Goal: Complete application form

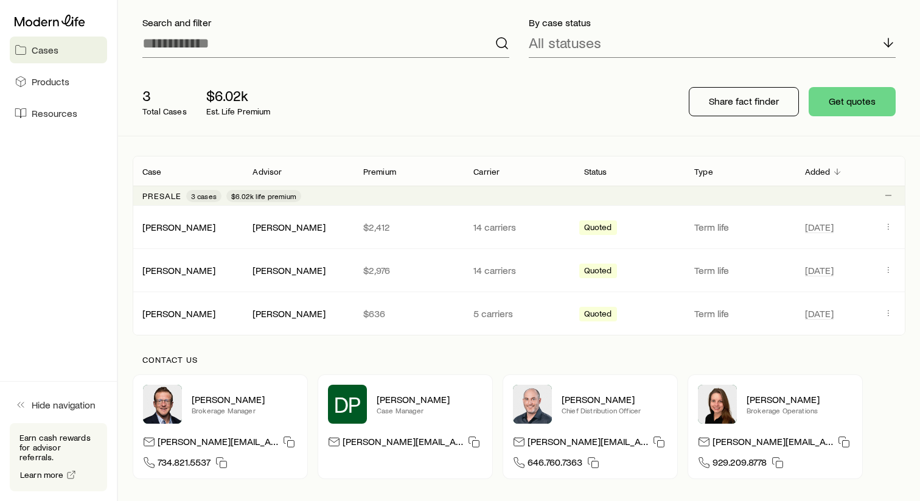
scroll to position [114, 0]
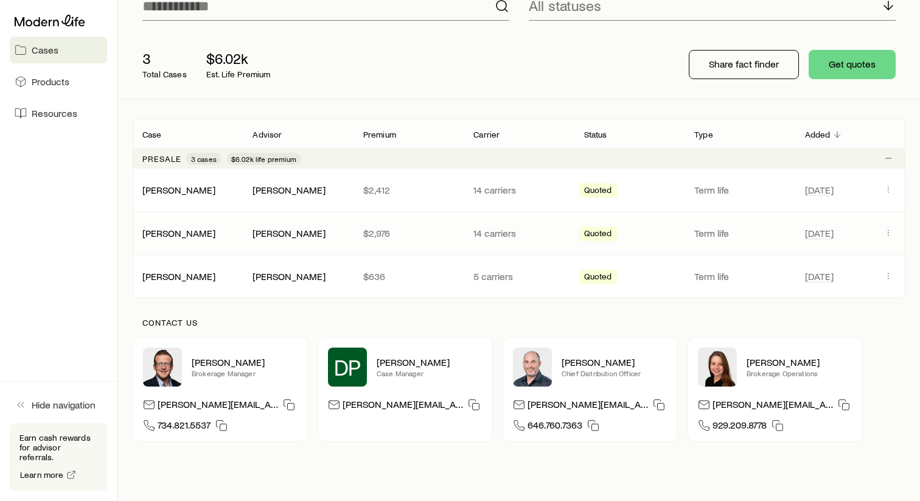
click at [400, 236] on p "$2,976" at bounding box center [408, 233] width 91 height 12
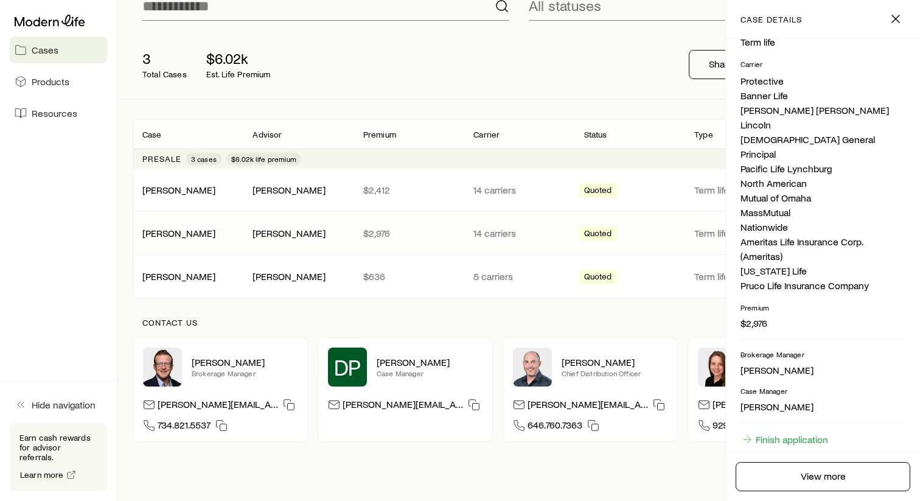
scroll to position [310, 0]
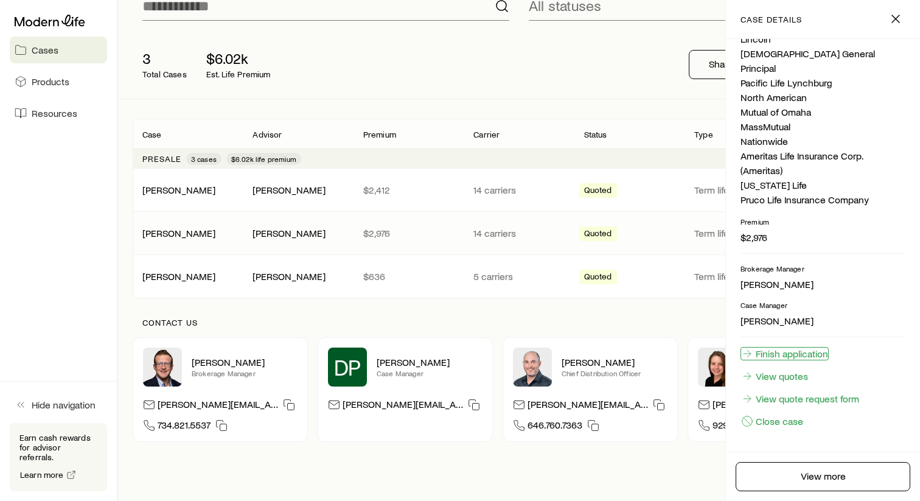
click at [816, 355] on link "Finish application" at bounding box center [785, 353] width 88 height 13
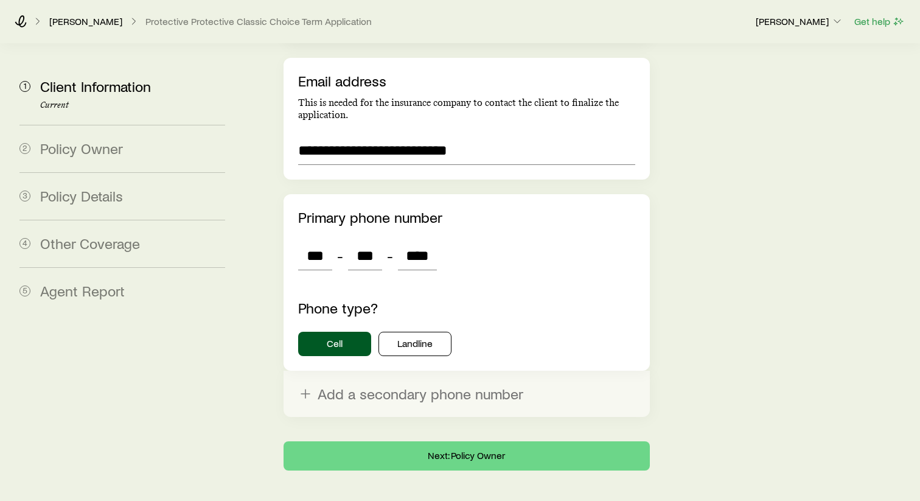
scroll to position [3464, 0]
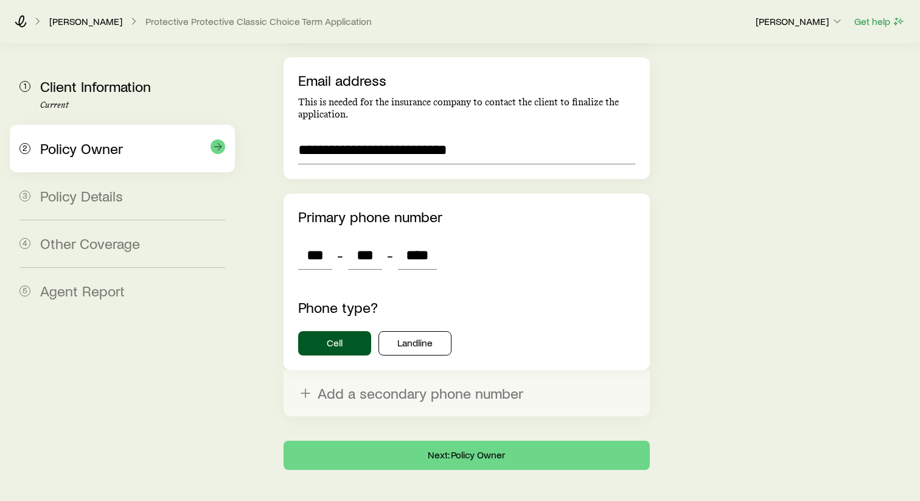
click at [142, 144] on div "Policy Owner" at bounding box center [132, 149] width 185 height 18
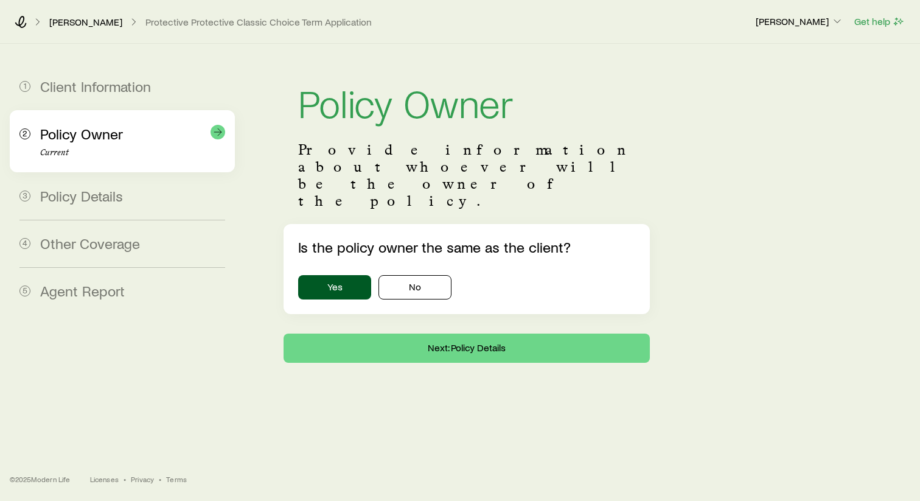
scroll to position [0, 0]
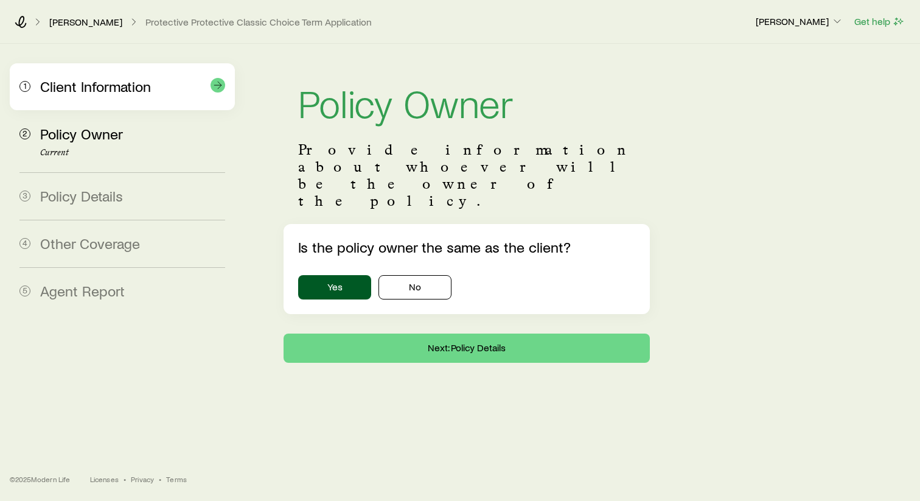
click at [124, 94] on span "Client Information" at bounding box center [95, 86] width 111 height 18
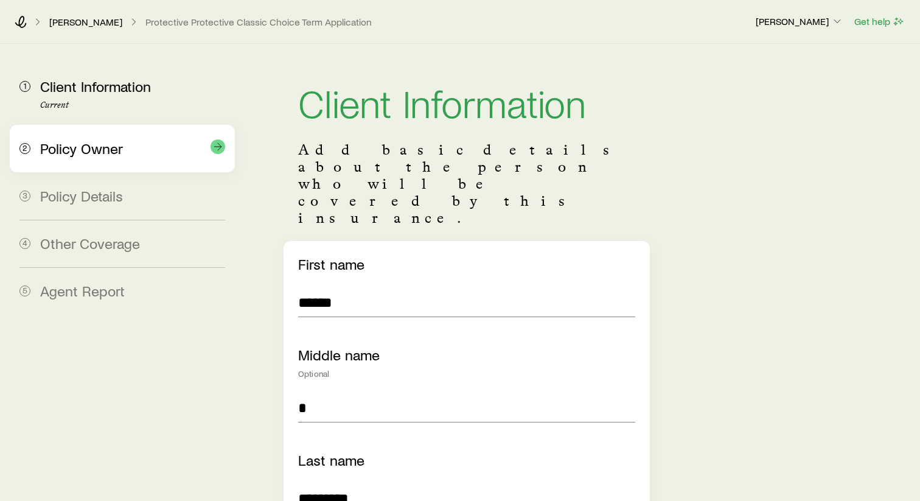
click at [114, 155] on span "Policy Owner" at bounding box center [81, 148] width 83 height 18
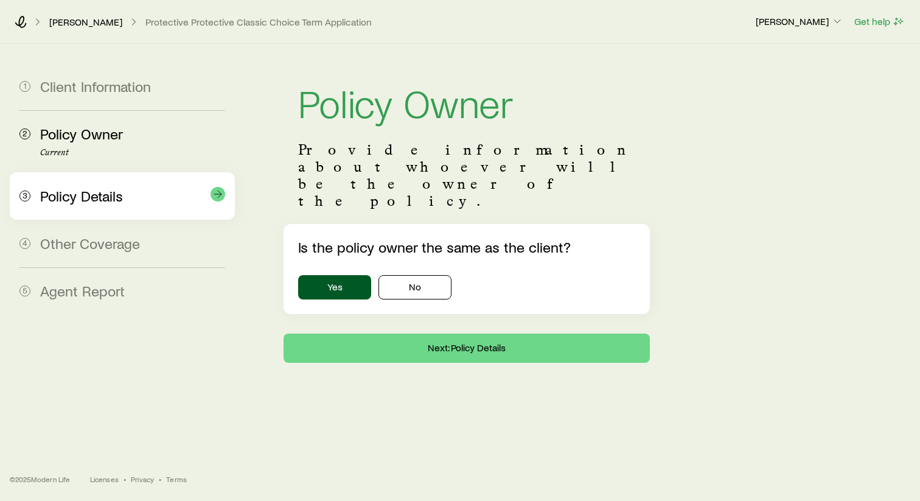
click at [109, 196] on span "Policy Details" at bounding box center [81, 196] width 83 height 18
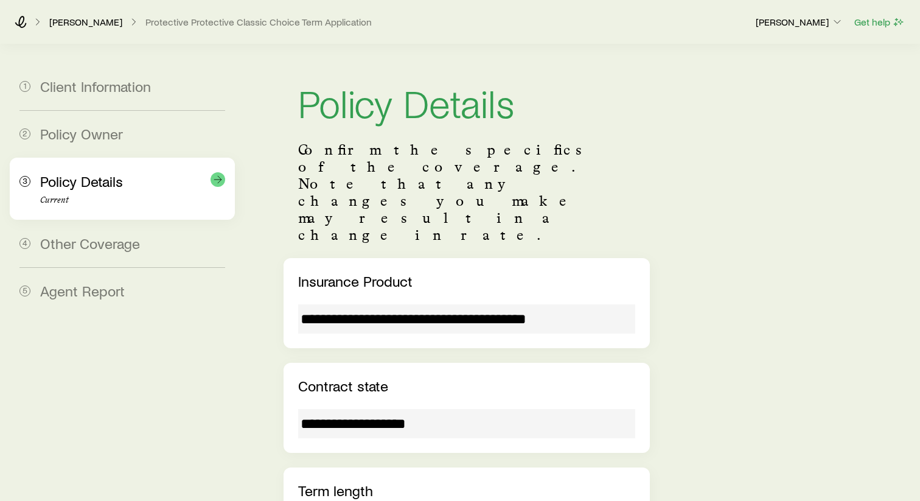
scroll to position [62, 0]
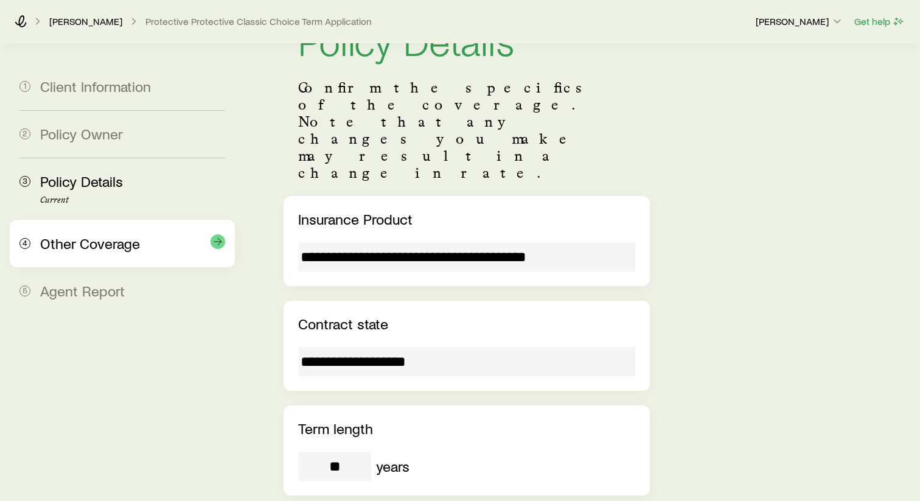
click at [96, 240] on span "Other Coverage" at bounding box center [90, 243] width 100 height 18
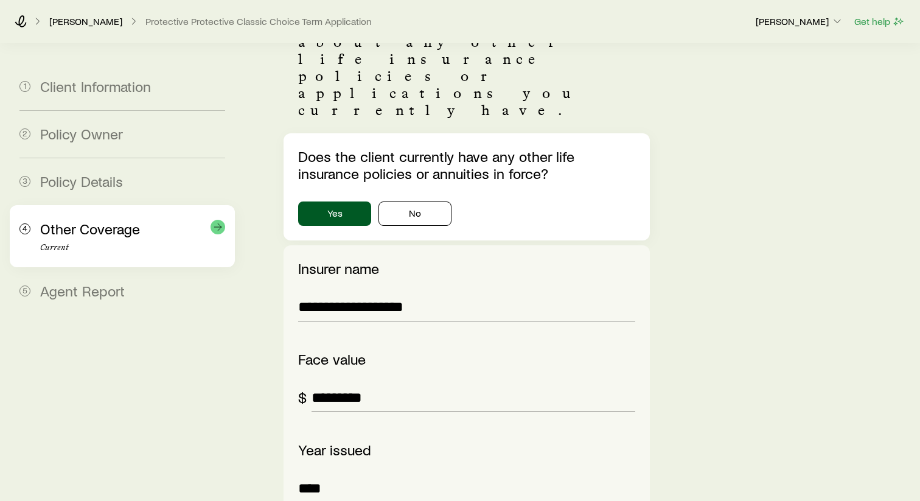
scroll to position [140, 0]
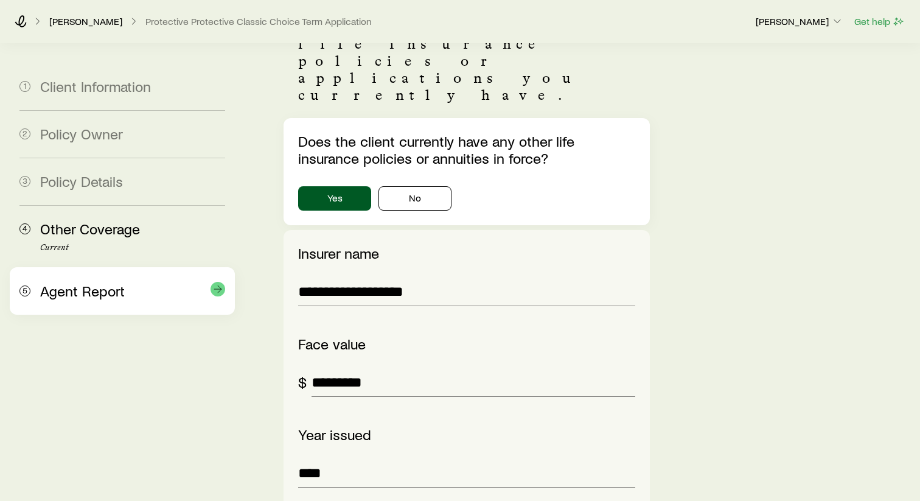
click at [85, 293] on span "Agent Report" at bounding box center [82, 291] width 85 height 18
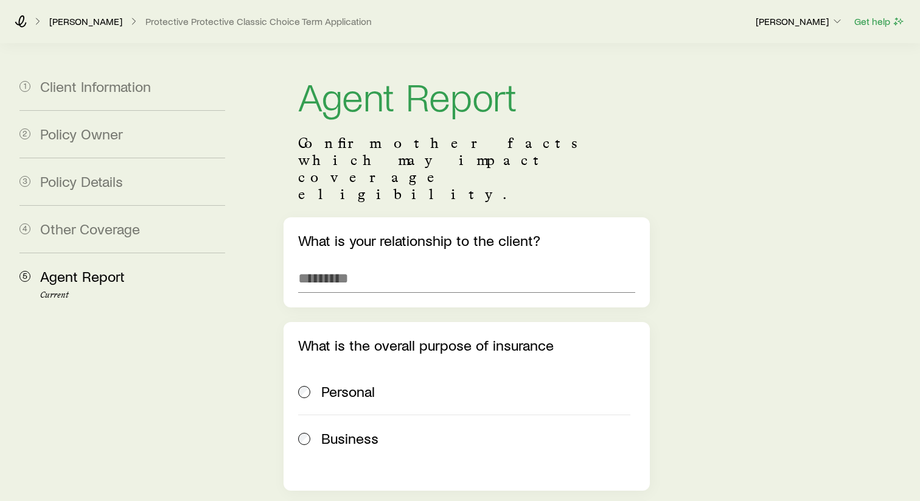
scroll to position [0, 0]
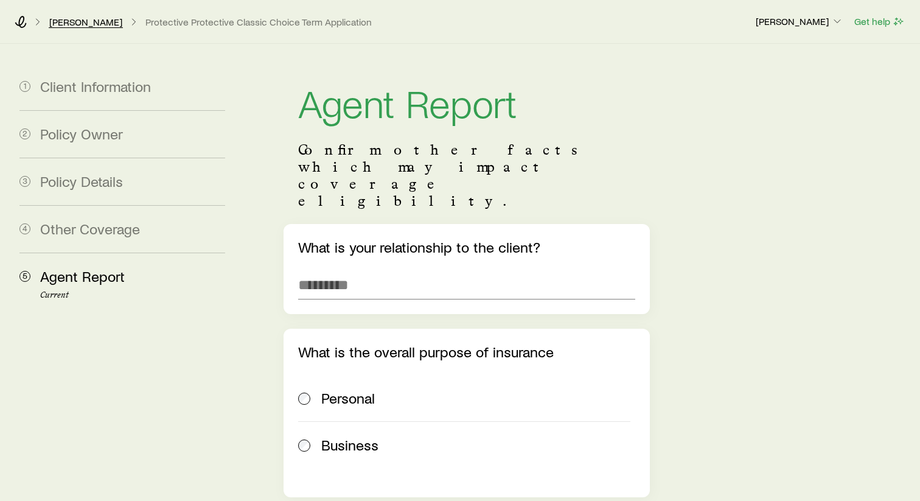
click at [110, 27] on div "[PERSON_NAME] Protective Protective Classic Choice Term Application [PERSON_NAM…" at bounding box center [460, 22] width 920 height 44
click at [29, 20] on div "[PERSON_NAME] Protective Protective Classic Choice Term Application" at bounding box center [380, 22] width 731 height 12
click at [23, 20] on icon at bounding box center [21, 22] width 12 height 12
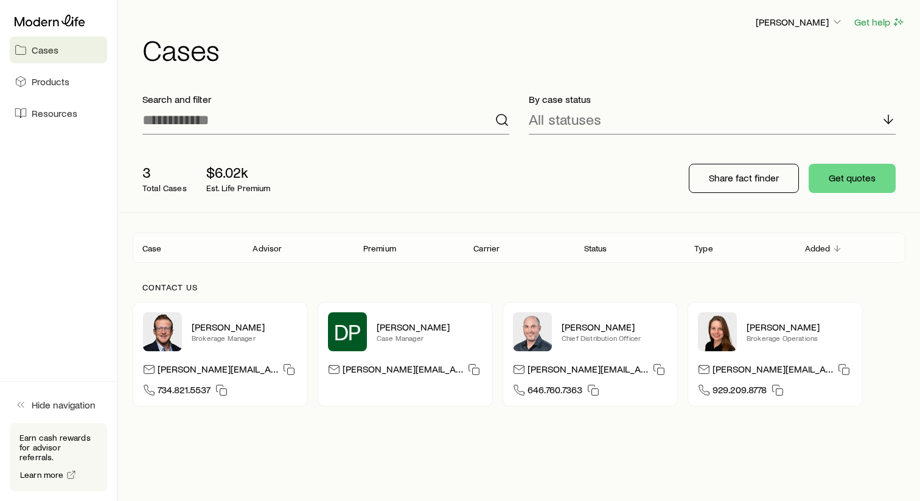
scroll to position [27, 0]
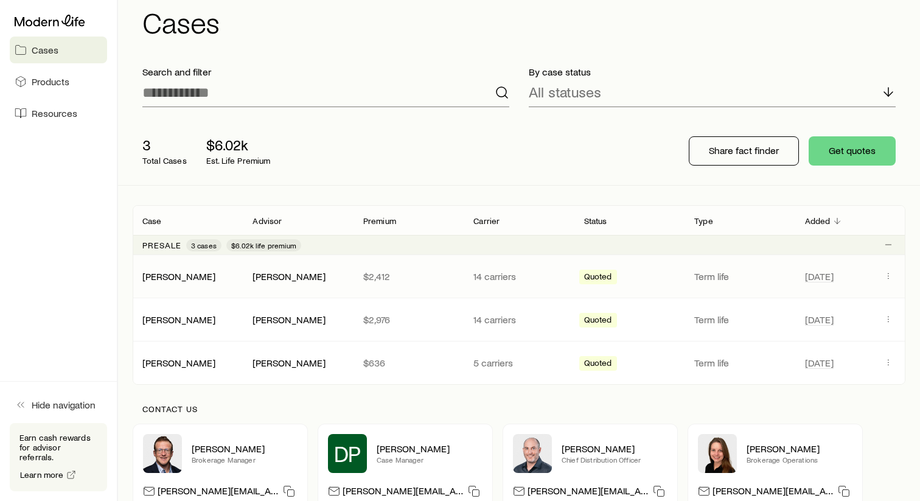
click at [190, 284] on div "[PERSON_NAME] [PERSON_NAME] $2,412 14 carriers Quoted Term life [DATE]" at bounding box center [519, 276] width 773 height 43
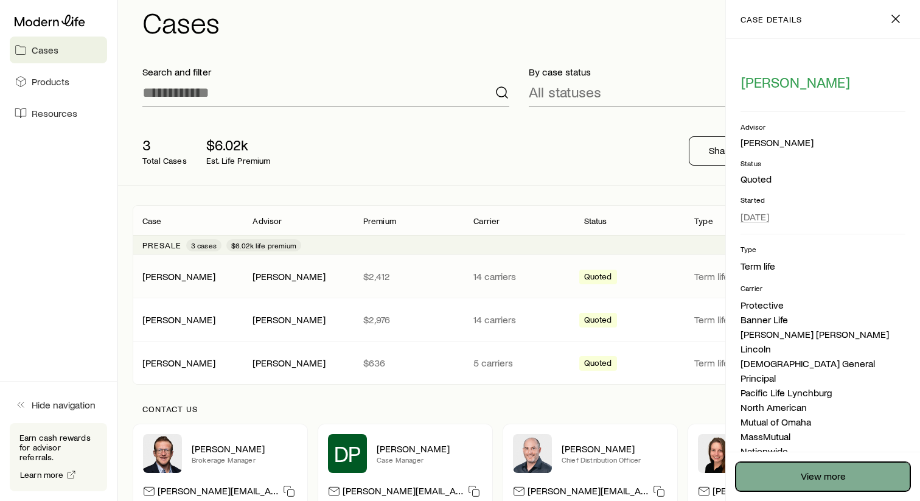
click at [830, 471] on link "View more" at bounding box center [823, 476] width 175 height 29
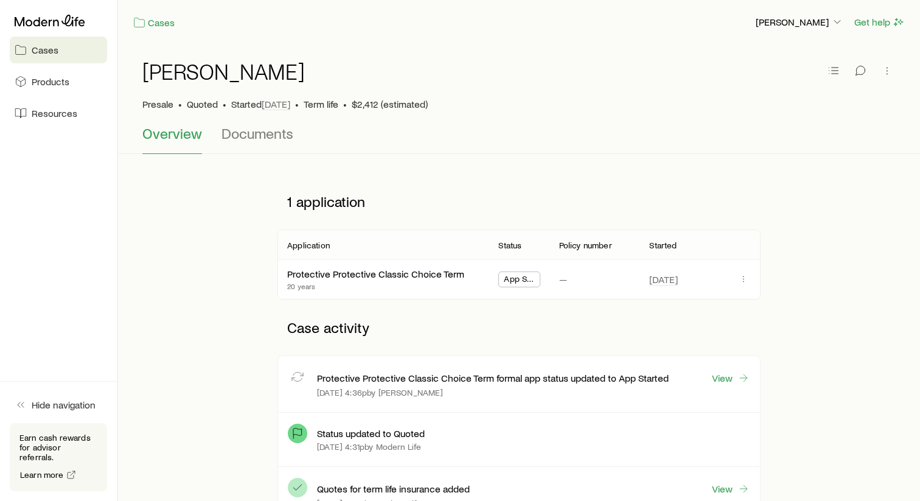
click at [514, 281] on span "App Started" at bounding box center [519, 280] width 30 height 13
click at [443, 270] on link "Protective Protective Classic Choice Term" at bounding box center [376, 273] width 177 height 12
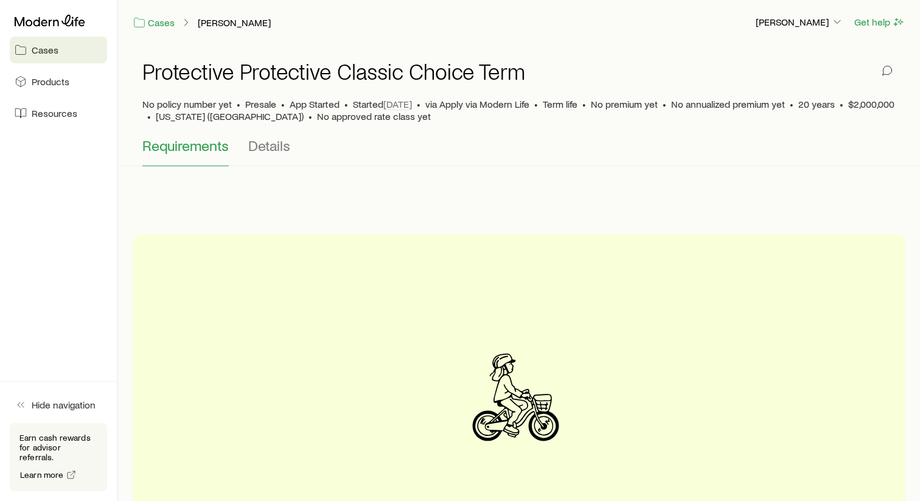
click at [65, 54] on link "Cases" at bounding box center [58, 50] width 97 height 27
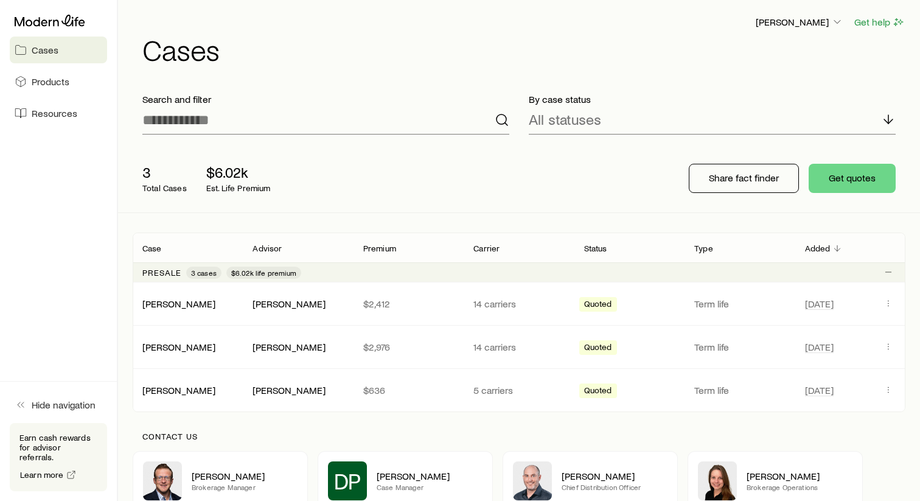
click at [63, 41] on link "Cases" at bounding box center [58, 50] width 97 height 27
click at [526, 312] on div "[PERSON_NAME] [PERSON_NAME] $2,412 14 carriers Quoted Term life [DATE]" at bounding box center [519, 303] width 773 height 43
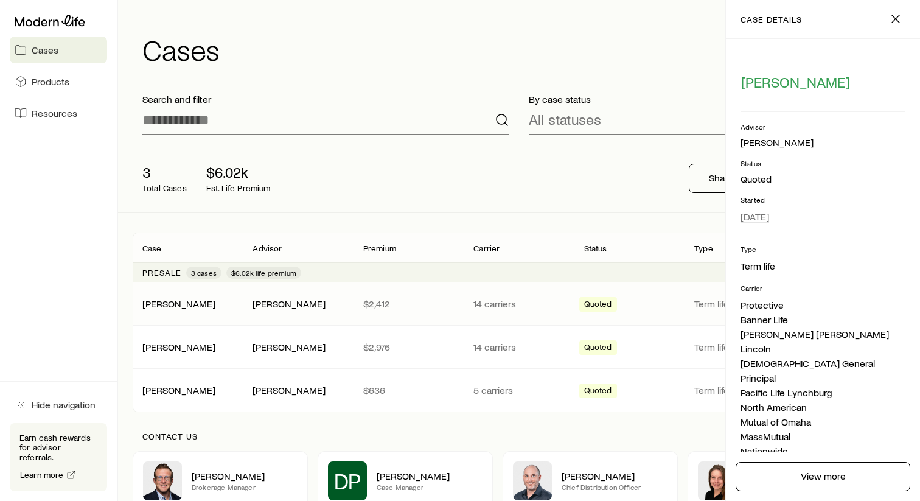
scroll to position [310, 0]
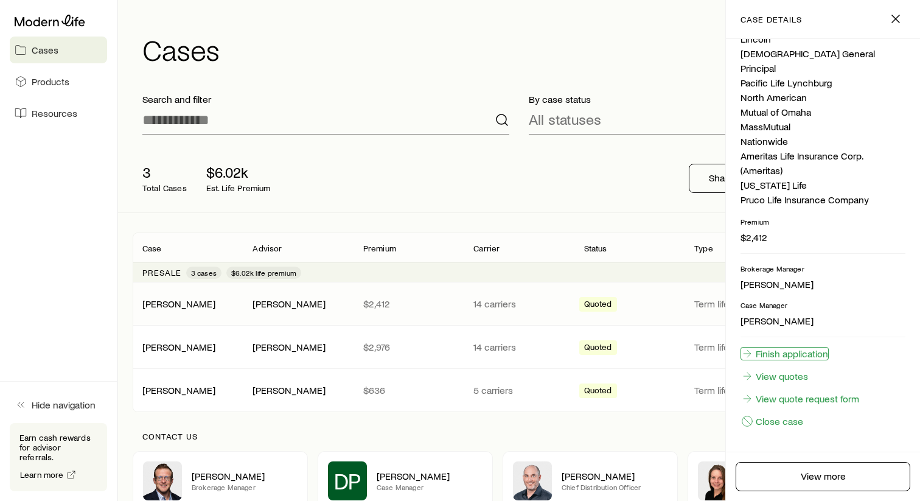
click at [789, 352] on link "Finish application" at bounding box center [785, 353] width 88 height 13
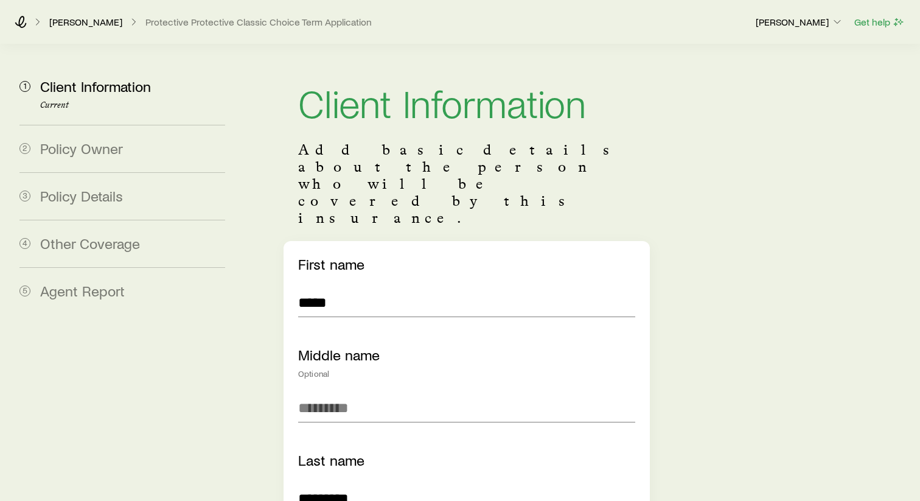
scroll to position [51, 0]
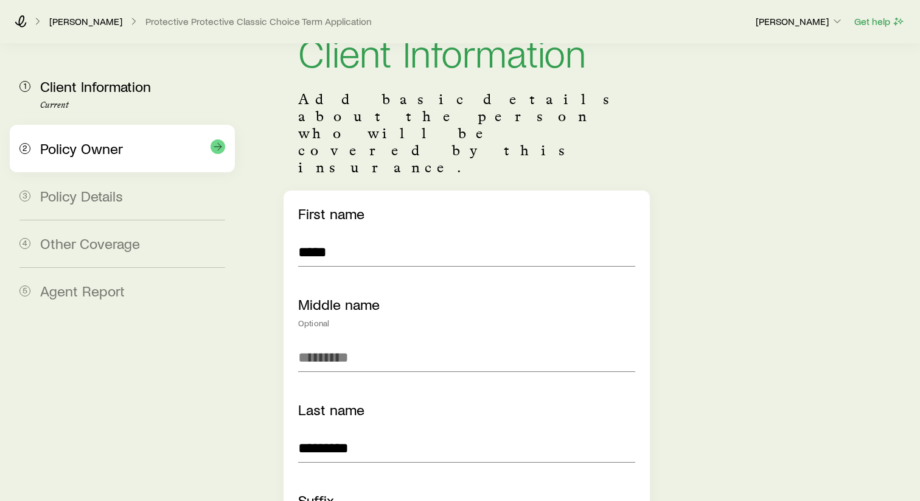
click at [150, 154] on div "Policy Owner" at bounding box center [132, 149] width 185 height 18
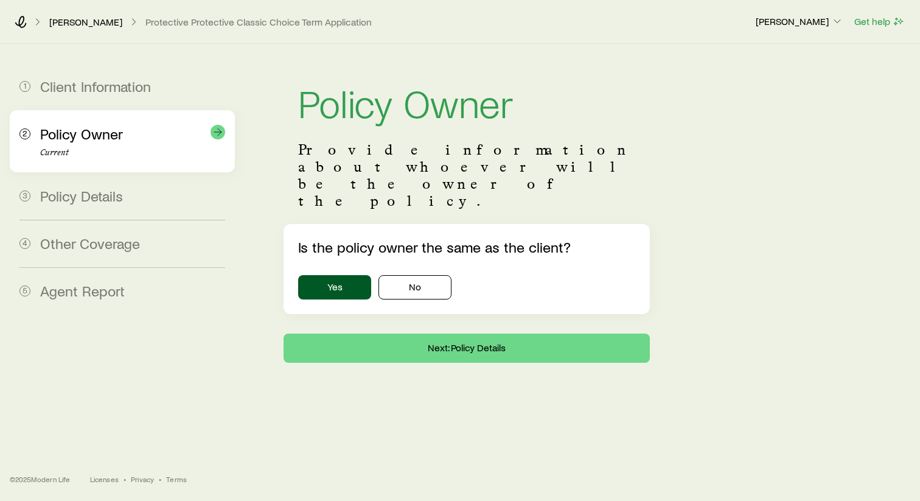
scroll to position [0, 0]
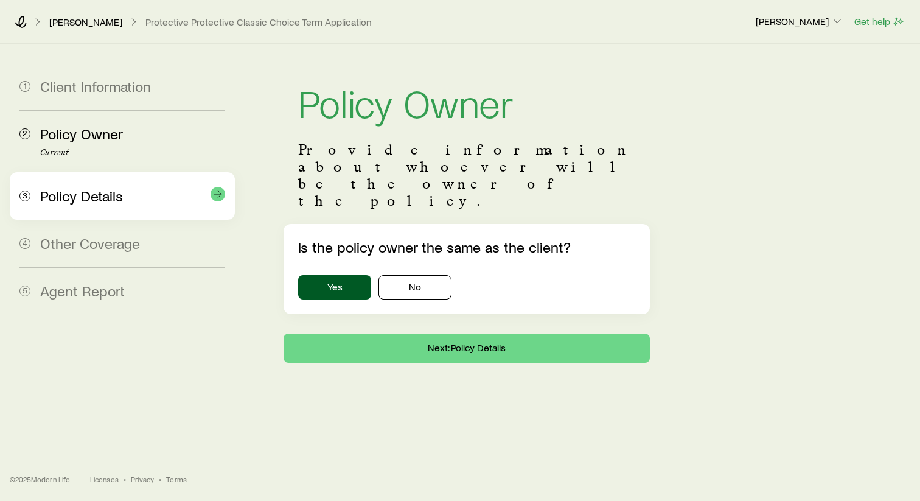
click at [130, 198] on div "Policy Details" at bounding box center [132, 196] width 185 height 18
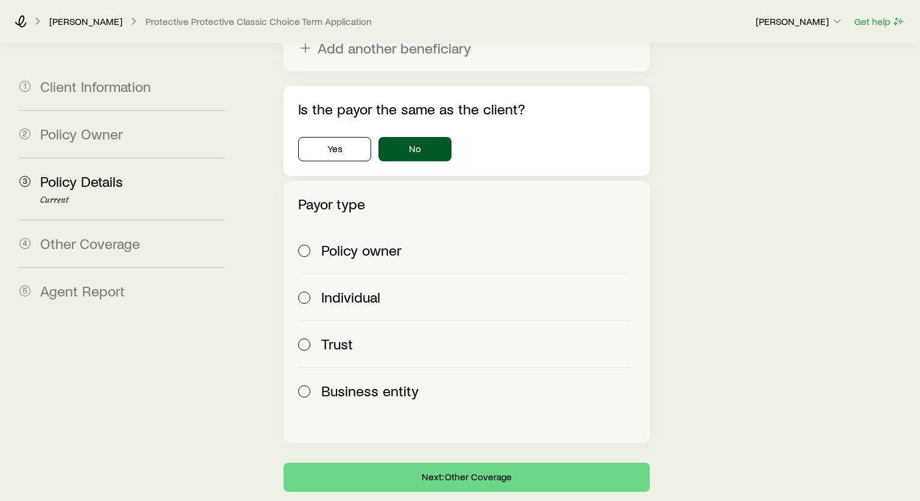
scroll to position [2183, 0]
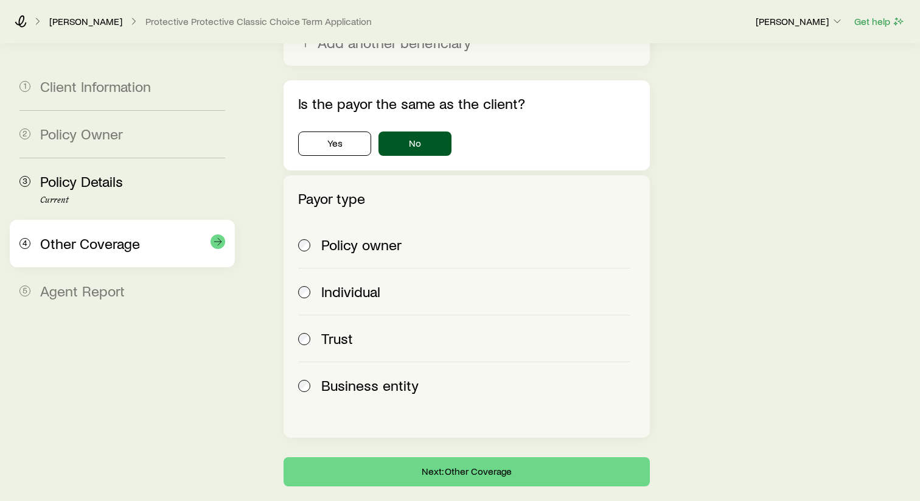
click at [148, 257] on div "4 Other Coverage" at bounding box center [122, 243] width 206 height 47
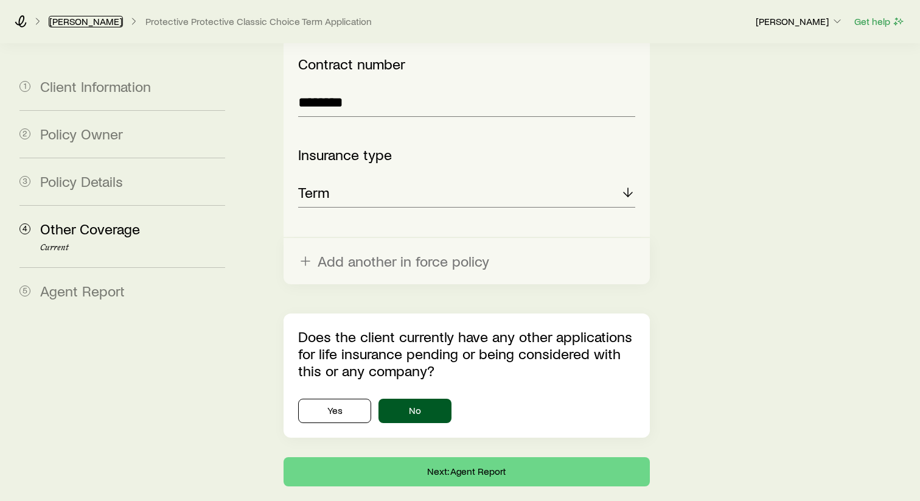
click at [100, 27] on link "[PERSON_NAME]" at bounding box center [86, 22] width 74 height 12
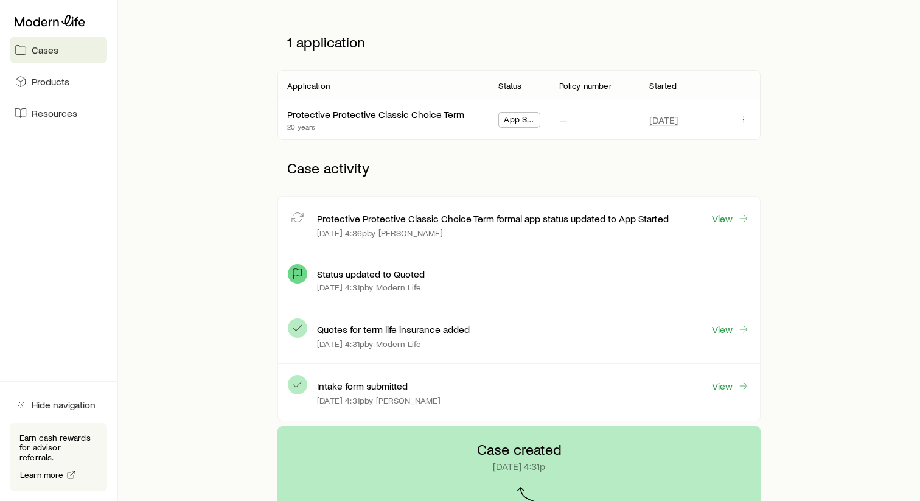
scroll to position [156, 0]
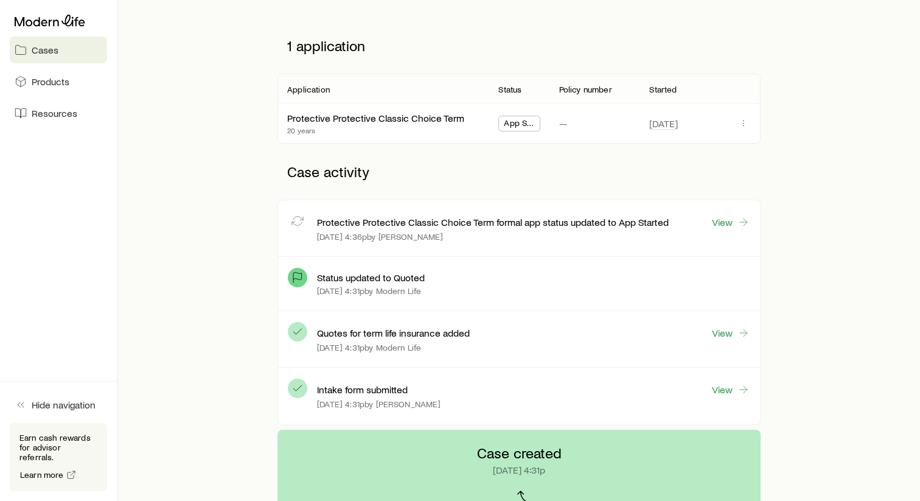
click at [516, 125] on span "App Started" at bounding box center [519, 124] width 30 height 13
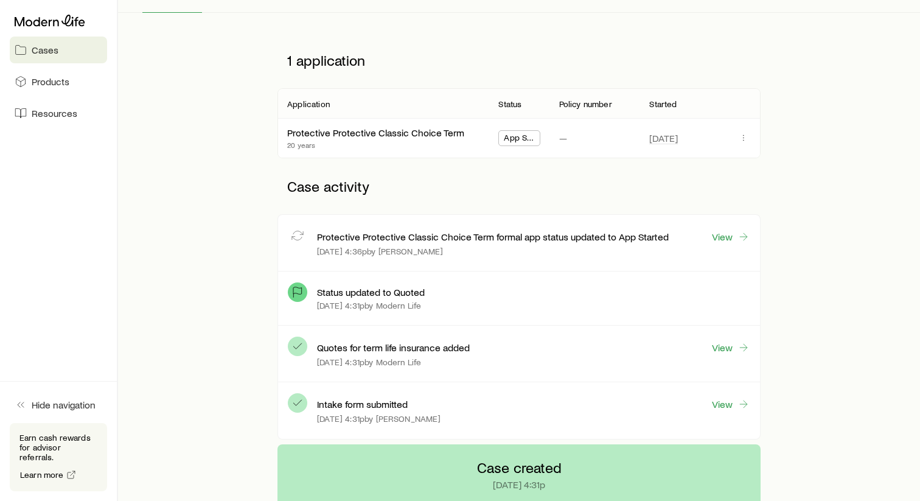
scroll to position [142, 0]
click at [727, 403] on link "View" at bounding box center [730, 404] width 39 height 14
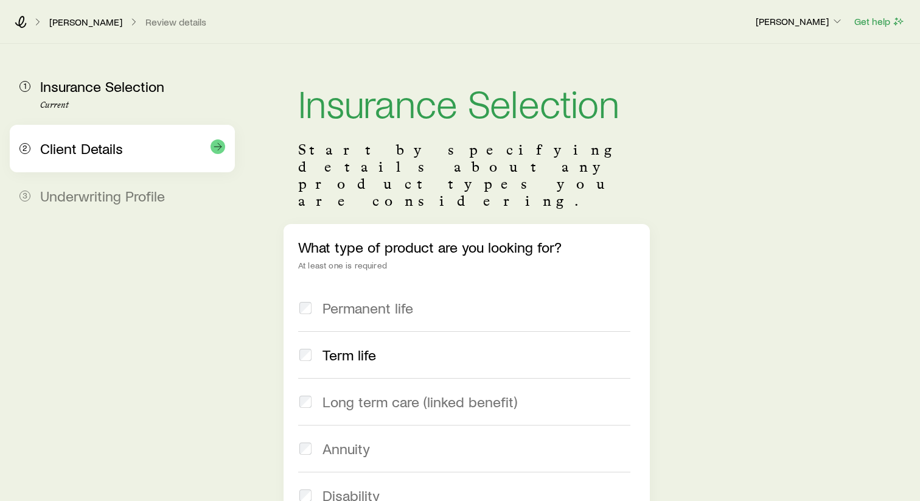
click at [86, 153] on span "Client Details" at bounding box center [81, 148] width 83 height 18
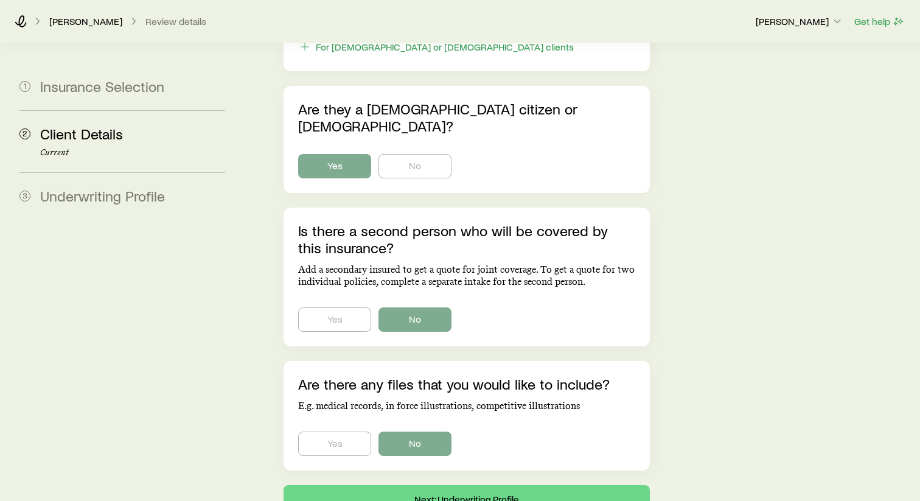
scroll to position [793, 0]
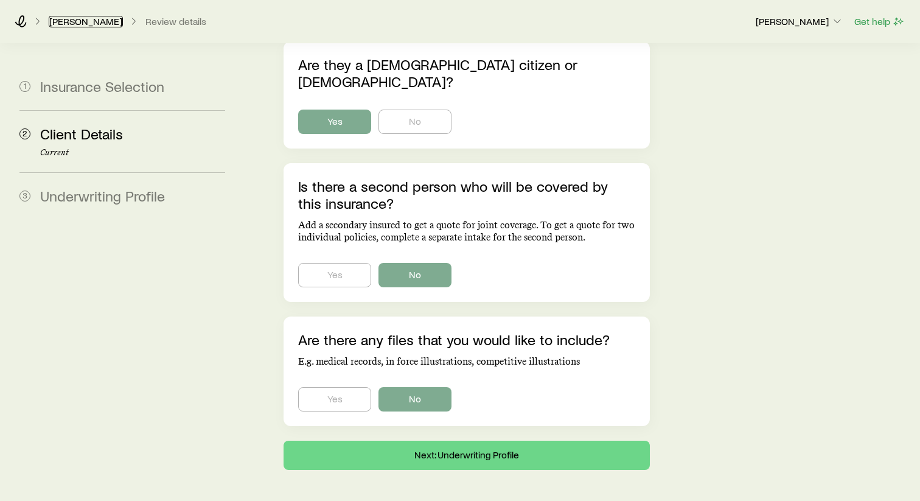
click at [102, 27] on link "[PERSON_NAME]" at bounding box center [86, 22] width 74 height 12
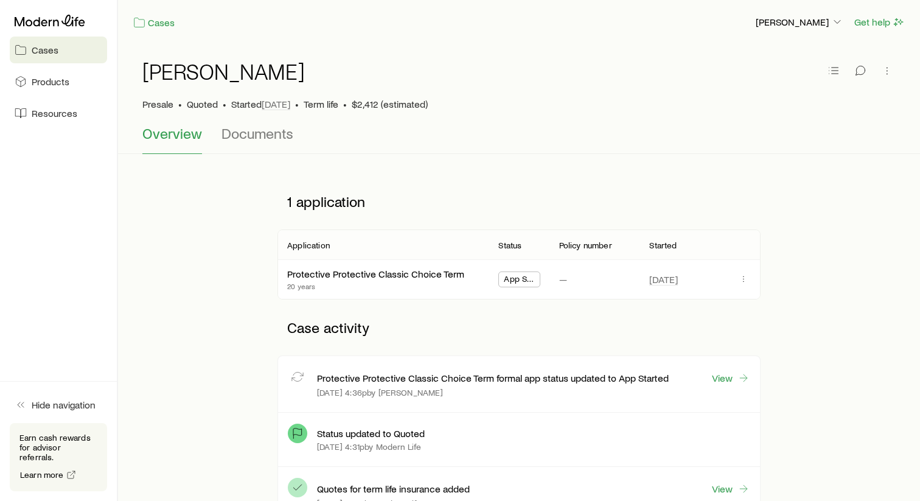
click at [78, 54] on link "Cases" at bounding box center [58, 50] width 97 height 27
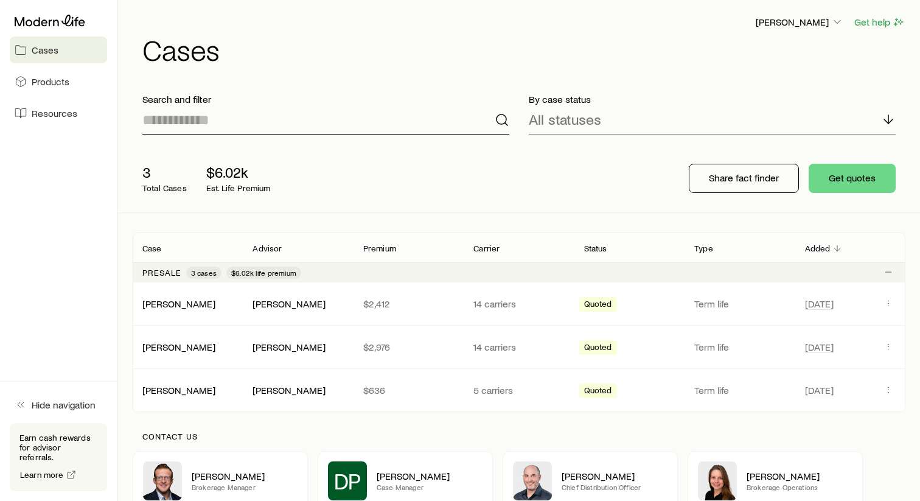
scroll to position [74, 0]
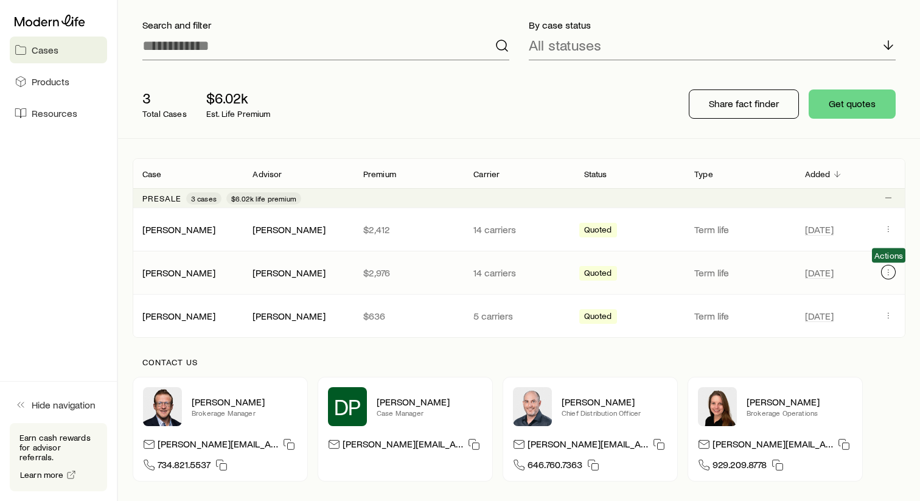
click at [888, 271] on icon "Client cases" at bounding box center [889, 272] width 10 height 10
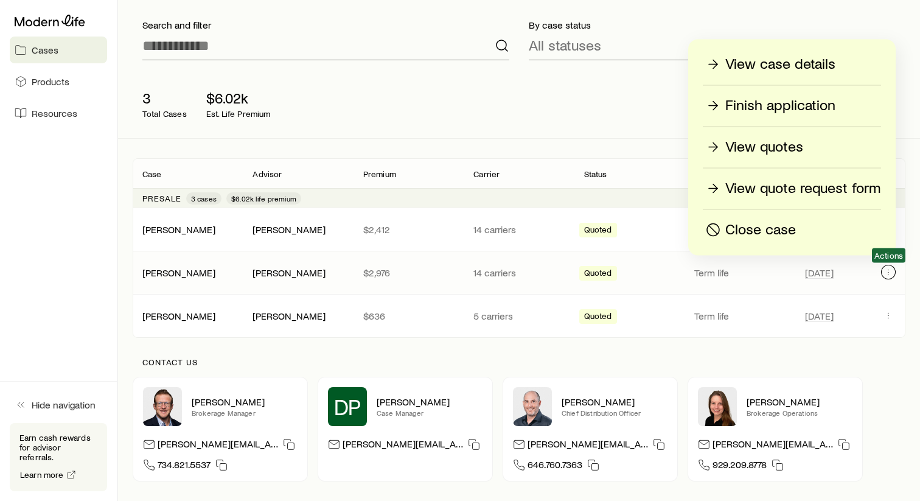
click at [888, 271] on icon "Client cases" at bounding box center [889, 272] width 10 height 10
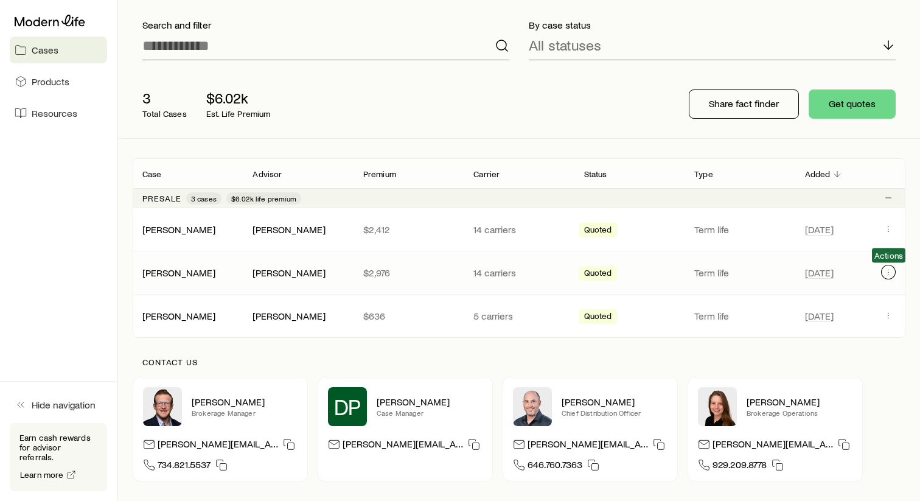
click at [888, 271] on icon "Client cases" at bounding box center [889, 272] width 10 height 10
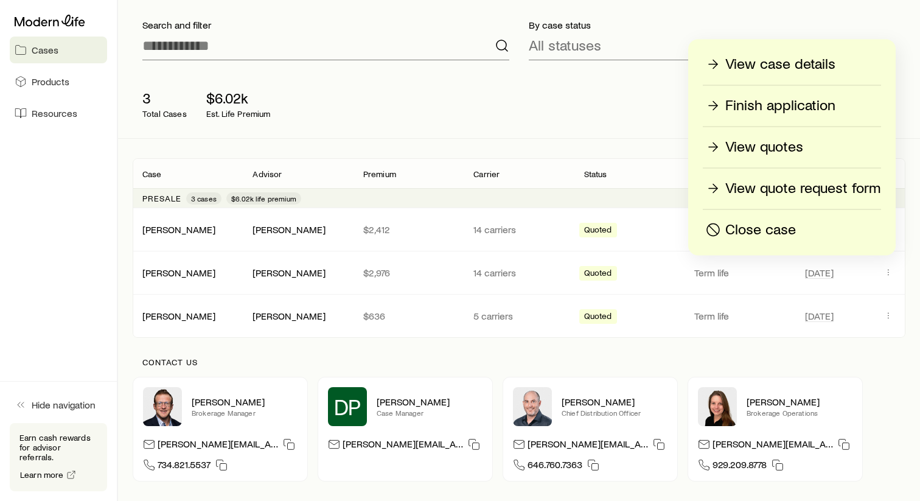
click at [791, 103] on p "Finish application" at bounding box center [780, 105] width 110 height 19
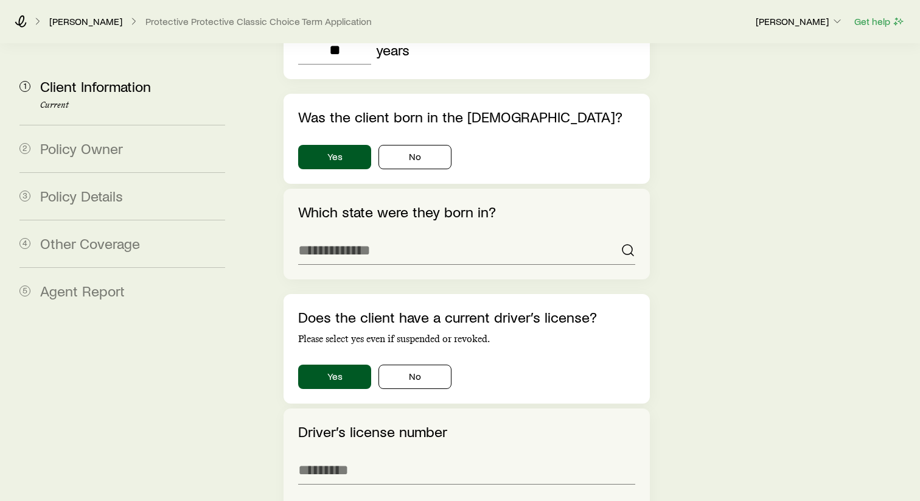
scroll to position [1396, 0]
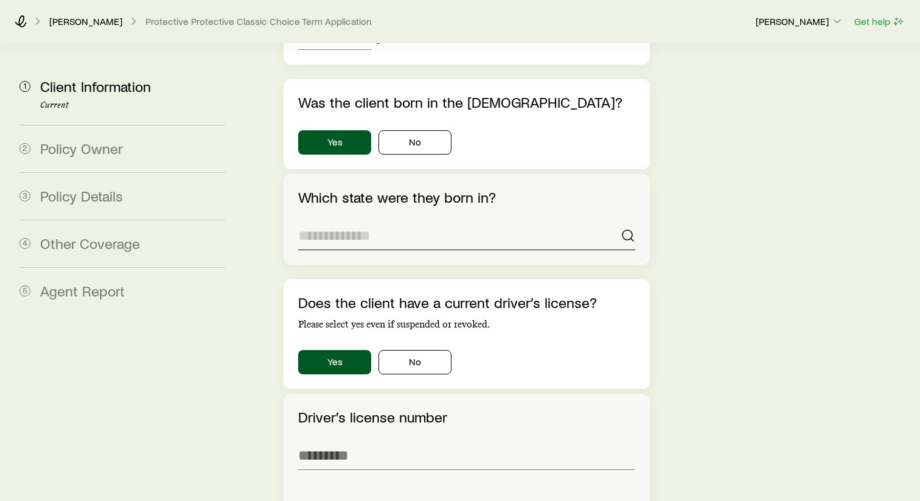
click at [464, 221] on input at bounding box center [466, 235] width 337 height 29
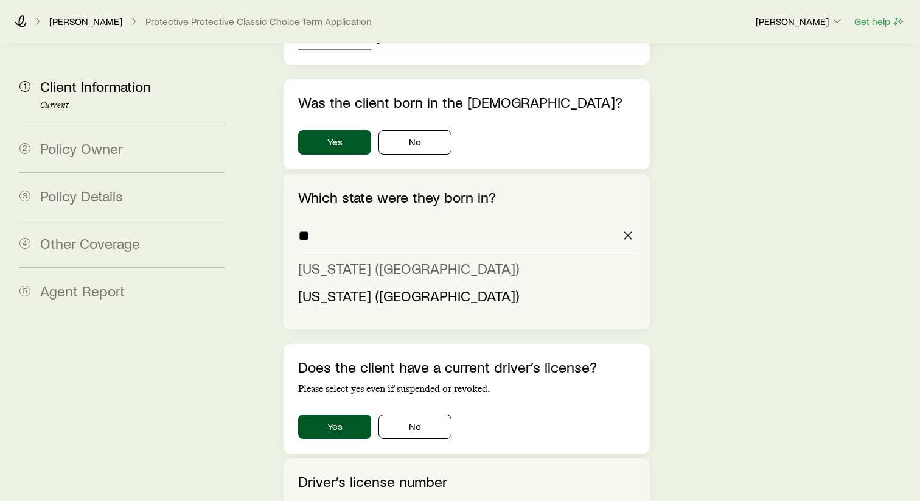
click at [378, 259] on span "[US_STATE] ([GEOGRAPHIC_DATA])" at bounding box center [408, 268] width 221 height 18
type input "**********"
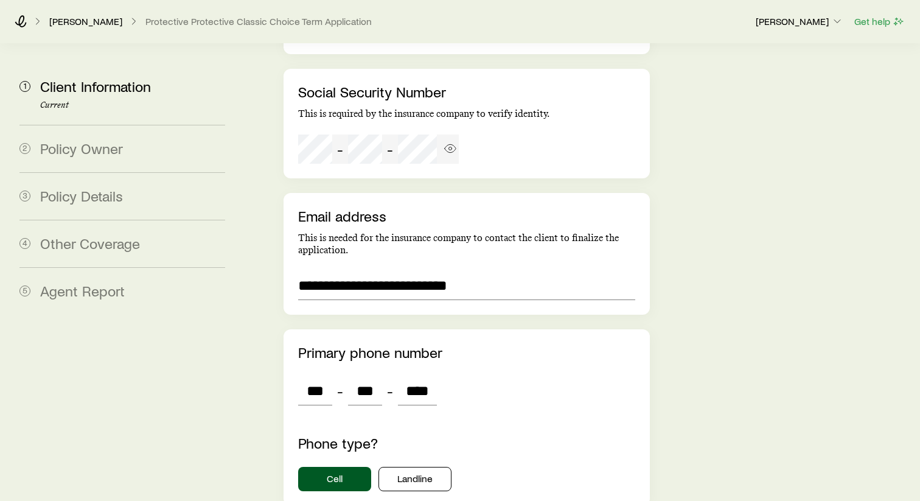
scroll to position [3464, 0]
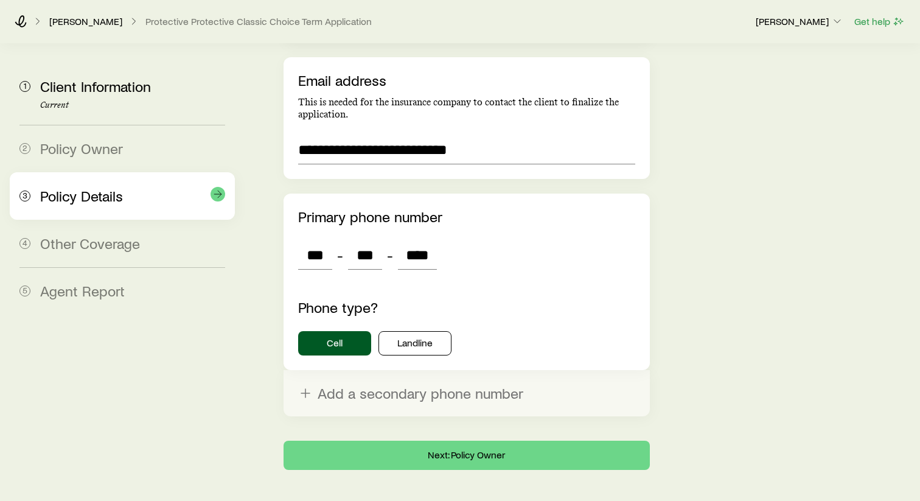
click at [135, 190] on div "Policy Details" at bounding box center [132, 196] width 185 height 18
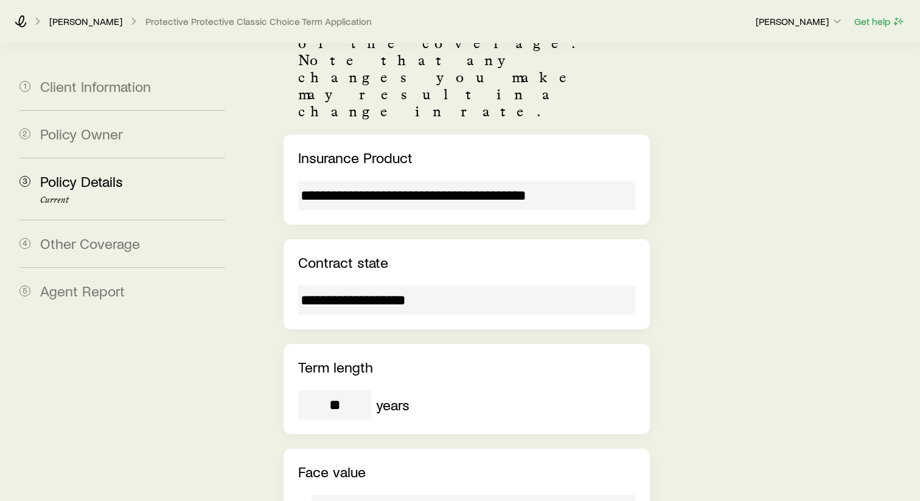
scroll to position [0, 0]
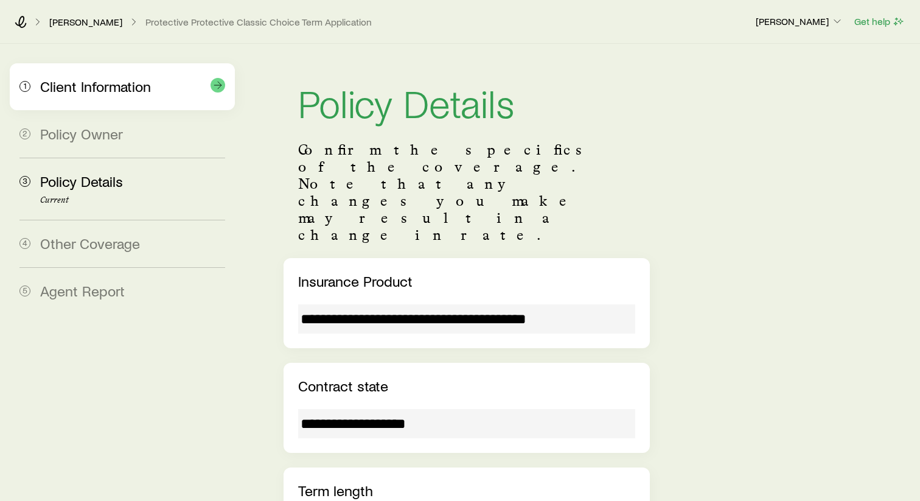
click at [157, 107] on div "1 Client Information" at bounding box center [122, 86] width 206 height 47
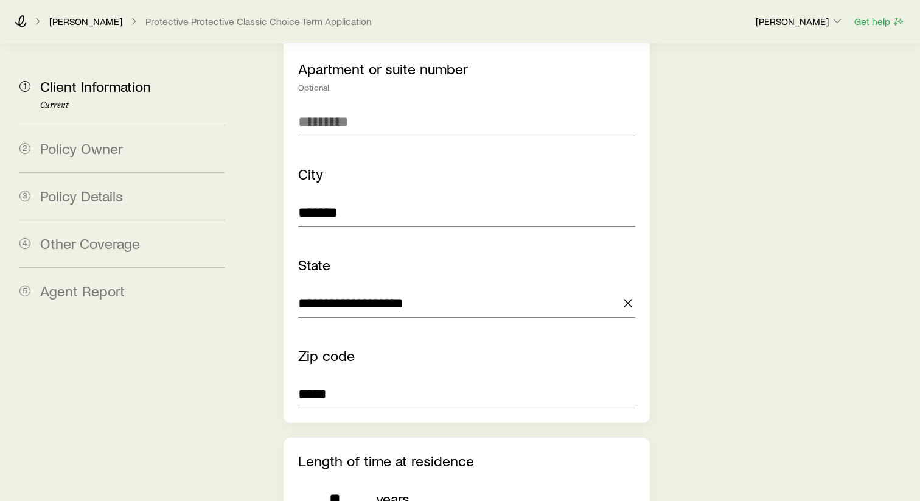
scroll to position [1014, 0]
